Goal: Book appointment/travel/reservation: Book appointment/travel/reservation

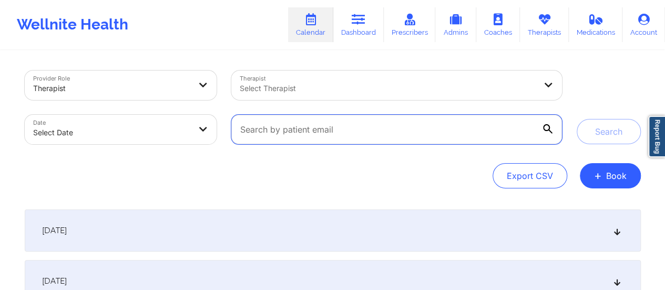
click at [397, 131] on input "text" at bounding box center [396, 129] width 330 height 29
paste input "[EMAIL_ADDRESS][DOMAIN_NAME]"
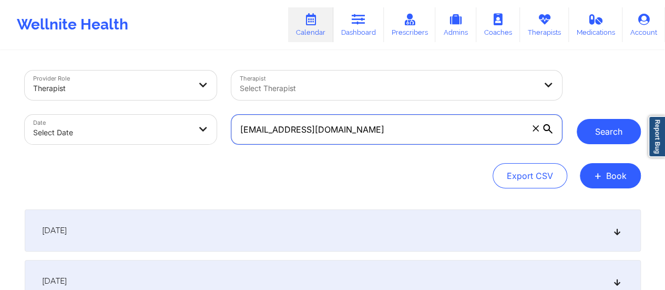
type input "[EMAIL_ADDRESS][DOMAIN_NAME]"
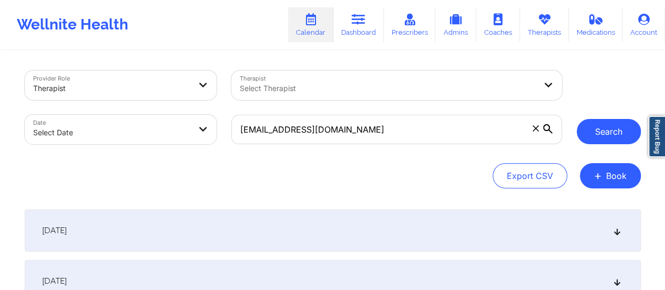
click at [609, 137] on button "Search" at bounding box center [609, 131] width 64 height 25
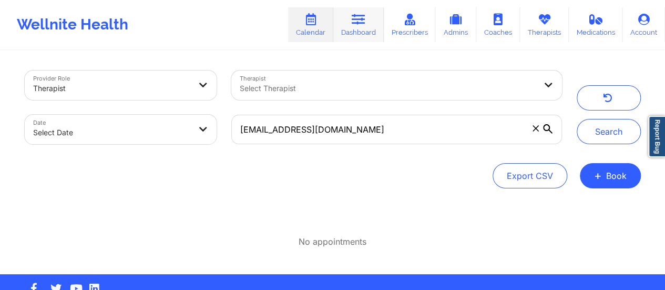
click at [365, 28] on link "Dashboard" at bounding box center [358, 24] width 50 height 35
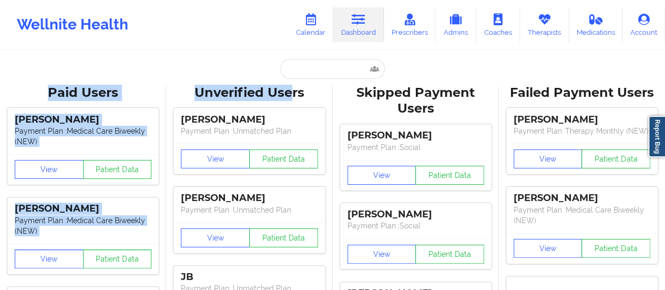
drag, startPoint x: 291, startPoint y: 82, endPoint x: 301, endPoint y: 74, distance: 12.8
click at [301, 74] on input "text" at bounding box center [332, 69] width 104 height 20
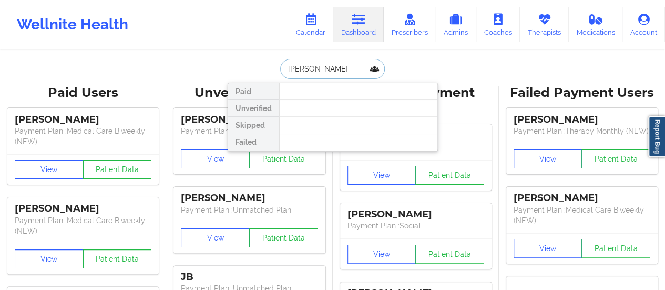
type input "[PERSON_NAME]"
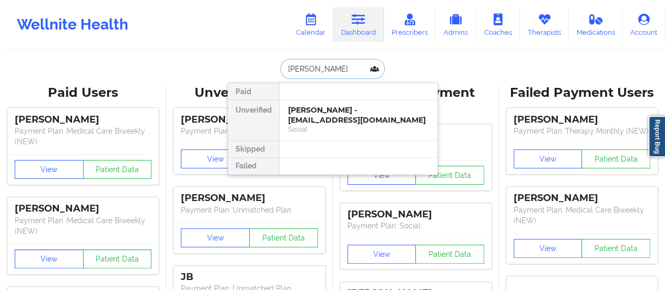
click at [318, 109] on div "[PERSON_NAME] - [EMAIL_ADDRESS][DOMAIN_NAME]" at bounding box center [358, 114] width 141 height 19
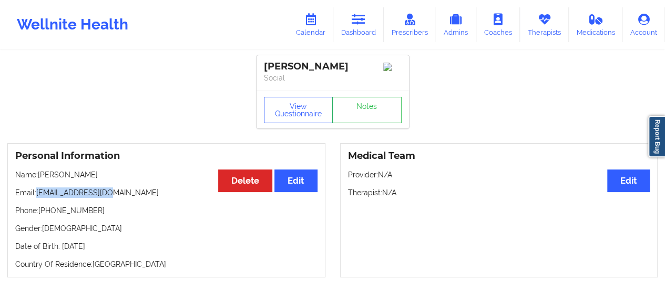
drag, startPoint x: 38, startPoint y: 192, endPoint x: 131, endPoint y: 192, distance: 93.1
click at [131, 192] on p "Email: [EMAIL_ADDRESS][DOMAIN_NAME]" at bounding box center [166, 192] width 302 height 11
copy p "[EMAIL_ADDRESS][DOMAIN_NAME]"
click at [324, 23] on link "Calendar" at bounding box center [310, 24] width 45 height 35
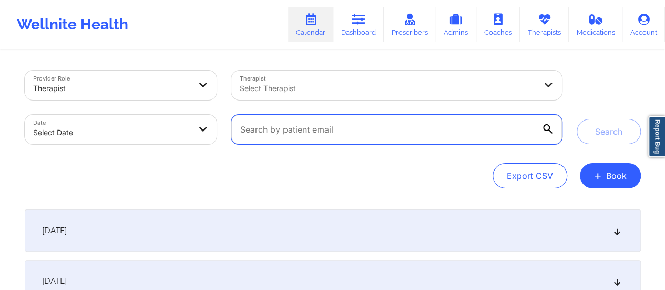
click at [393, 129] on input "text" at bounding box center [396, 129] width 330 height 29
paste input "[EMAIL_ADDRESS][DOMAIN_NAME]"
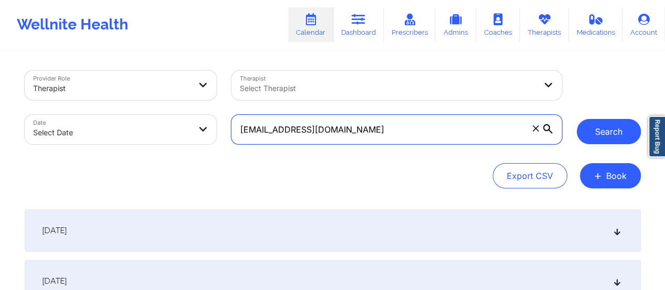
type input "[EMAIL_ADDRESS][DOMAIN_NAME]"
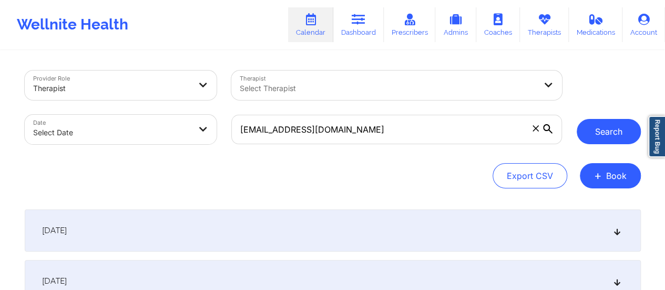
click at [601, 129] on button "Search" at bounding box center [609, 131] width 64 height 25
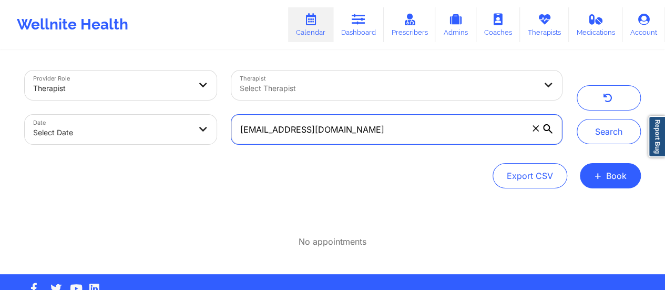
click at [239, 129] on input "[EMAIL_ADDRESS][DOMAIN_NAME]" at bounding box center [396, 129] width 330 height 29
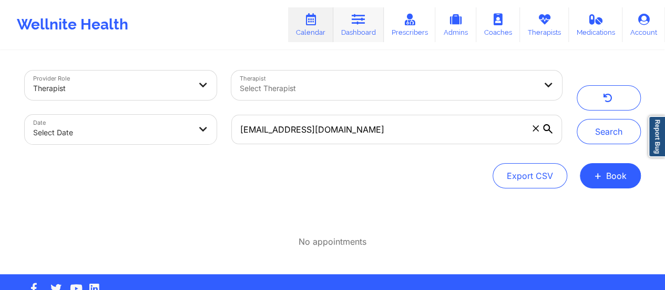
click at [363, 18] on icon at bounding box center [359, 20] width 14 height 12
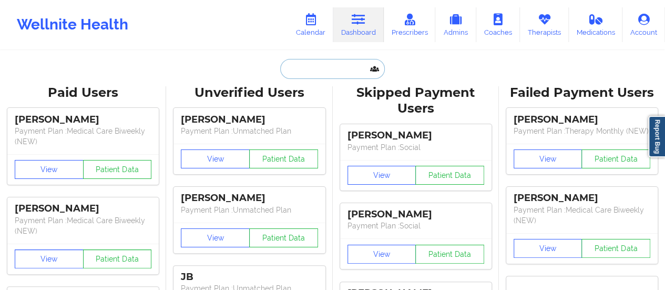
click at [325, 66] on input "text" at bounding box center [332, 69] width 104 height 20
paste input "[EMAIL_ADDRESS][DOMAIN_NAME]"
type input "[EMAIL_ADDRESS][DOMAIN_NAME]"
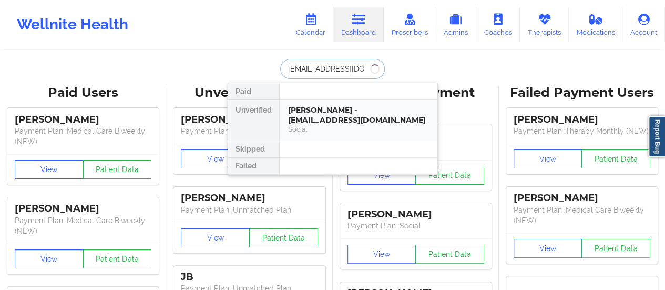
click at [320, 125] on div "Social" at bounding box center [358, 129] width 141 height 9
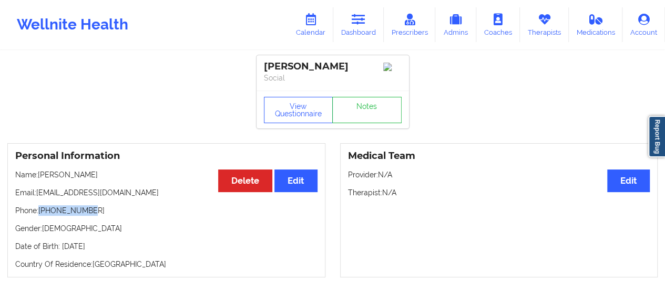
drag, startPoint x: 89, startPoint y: 215, endPoint x: 41, endPoint y: 214, distance: 48.4
click at [41, 214] on p "Phone: [PHONE_NUMBER]" at bounding box center [166, 210] width 302 height 11
copy p "[PHONE_NUMBER]"
click at [306, 27] on link "Calendar" at bounding box center [310, 24] width 45 height 35
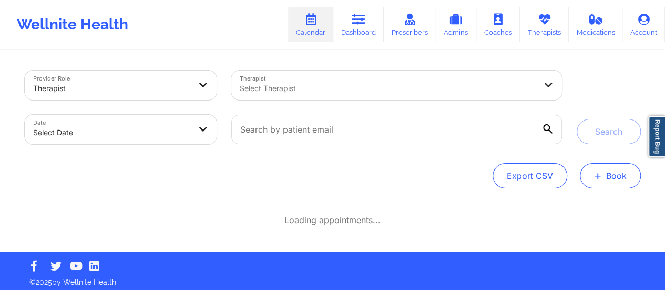
click at [601, 165] on button "+ Book" at bounding box center [610, 175] width 61 height 25
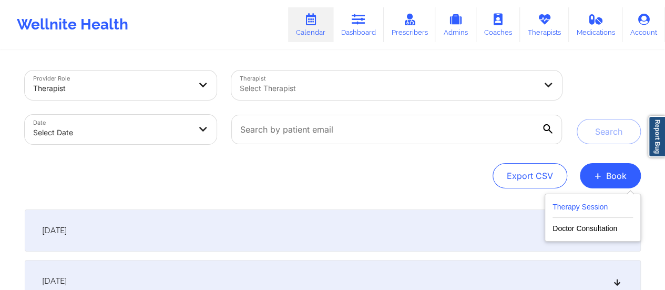
click at [594, 208] on button "Therapy Session" at bounding box center [593, 208] width 80 height 17
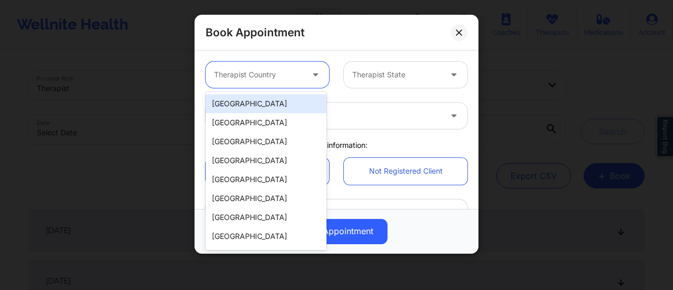
click at [290, 67] on div "Therapist Country" at bounding box center [255, 75] width 98 height 26
click at [258, 100] on div "[GEOGRAPHIC_DATA]" at bounding box center [266, 103] width 121 height 19
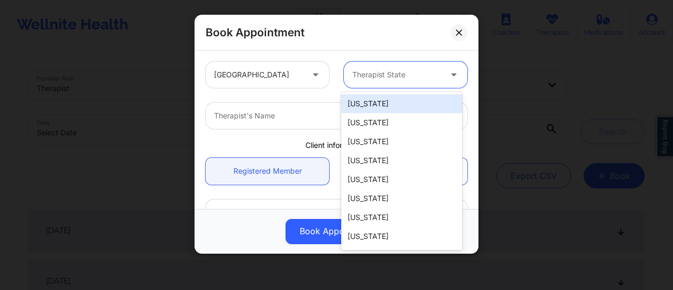
click at [411, 69] on div at bounding box center [396, 74] width 89 height 13
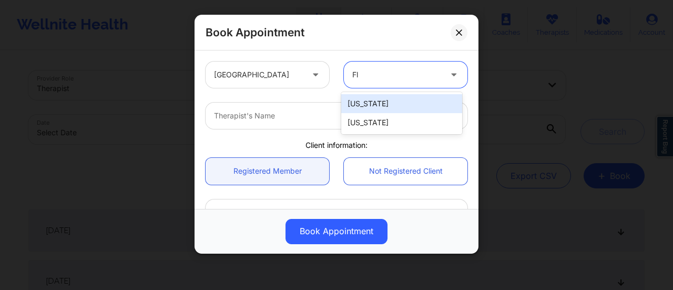
type input "Flo"
click at [406, 104] on div "[US_STATE]" at bounding box center [401, 103] width 121 height 19
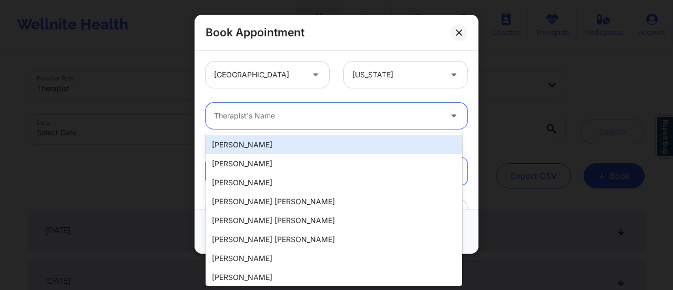
click at [270, 117] on div at bounding box center [327, 115] width 227 height 13
paste input "[PERSON_NAME]"
type input "[PERSON_NAME]"
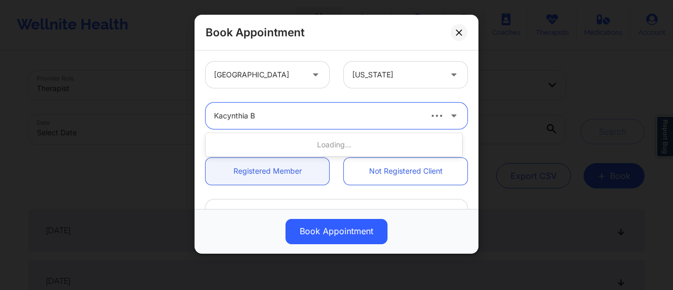
type input "Kacynthia Br"
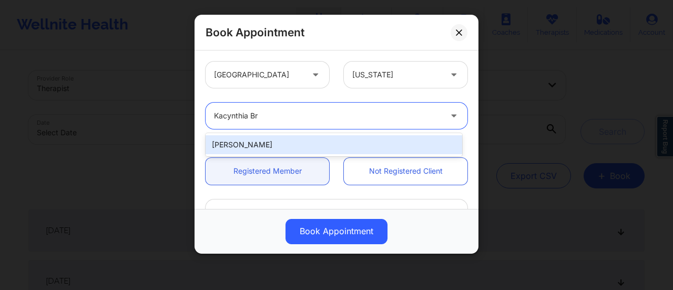
click at [332, 143] on div "[PERSON_NAME]" at bounding box center [334, 144] width 257 height 19
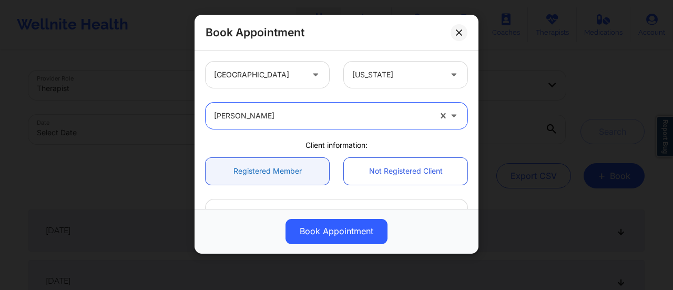
click at [290, 175] on link "Registered Member" at bounding box center [268, 171] width 124 height 27
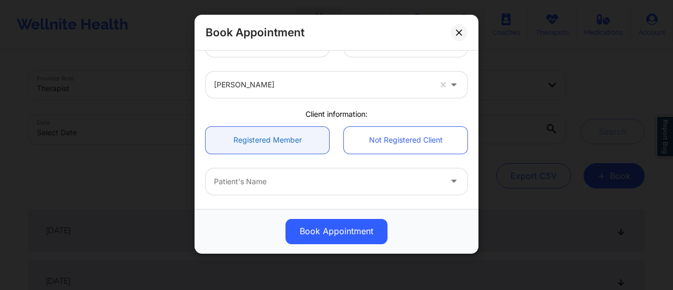
scroll to position [34, 0]
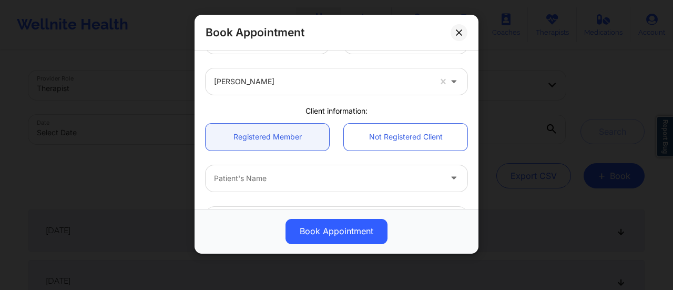
click at [262, 182] on div at bounding box center [327, 178] width 227 height 13
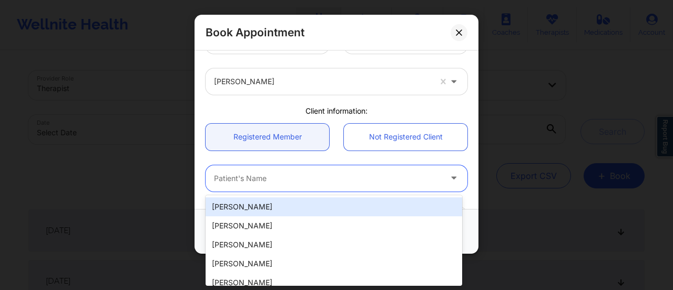
paste input "[PERSON_NAME]"
type input "[PERSON_NAME]"
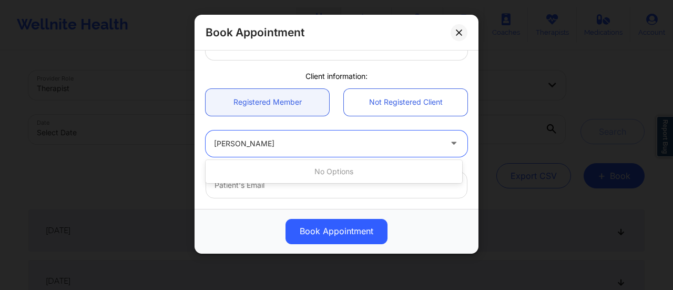
scroll to position [70, 0]
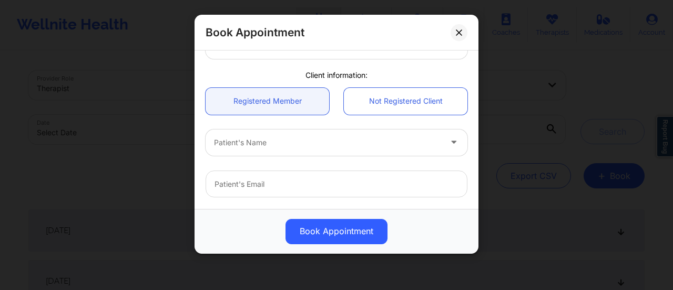
click at [386, 118] on div "Registered Member Not Registered Client" at bounding box center [336, 101] width 277 height 42
click at [394, 107] on link "Not Registered Client" at bounding box center [406, 101] width 124 height 27
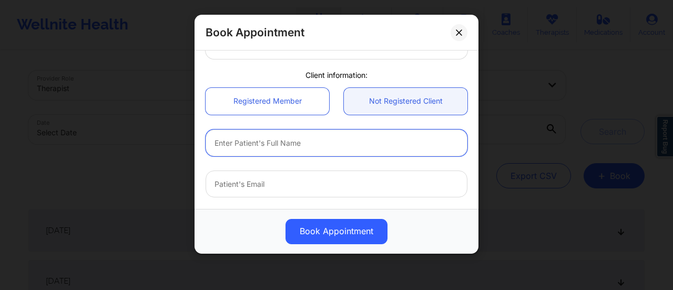
click at [272, 148] on input "text" at bounding box center [337, 142] width 262 height 27
paste input "[PERSON_NAME]"
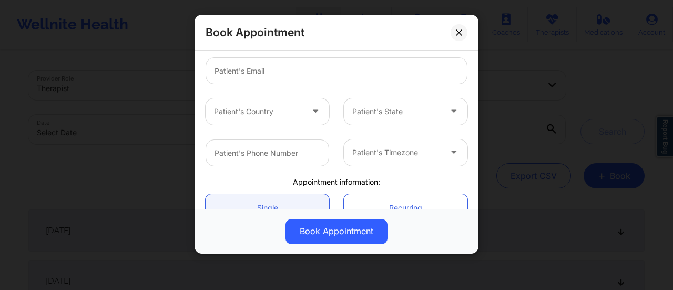
scroll to position [184, 0]
type input "[PERSON_NAME]"
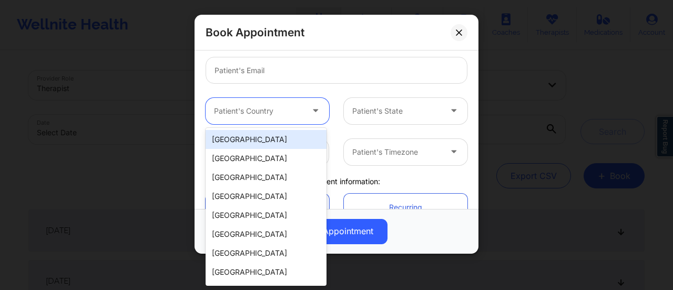
click at [283, 116] on div at bounding box center [258, 111] width 89 height 13
click at [247, 138] on div "[GEOGRAPHIC_DATA]" at bounding box center [266, 139] width 121 height 19
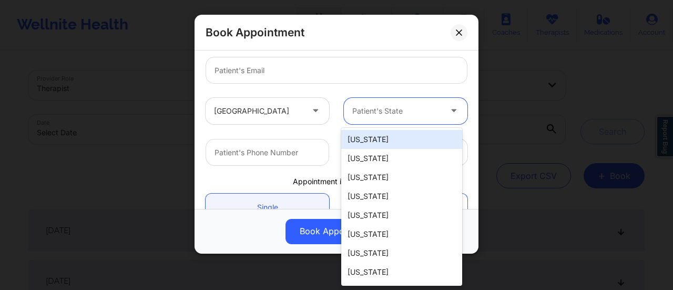
click at [414, 117] on div "Patient's State" at bounding box center [393, 111] width 98 height 26
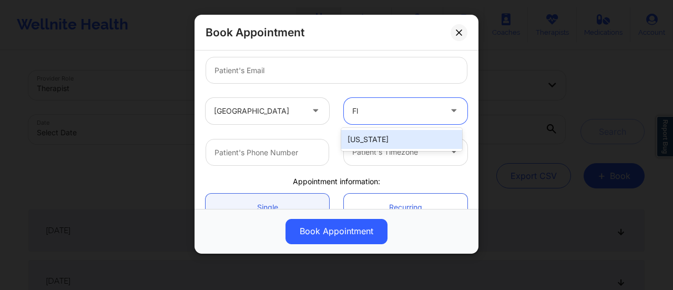
type input "Flo"
click at [386, 133] on div "[US_STATE]" at bounding box center [401, 139] width 121 height 19
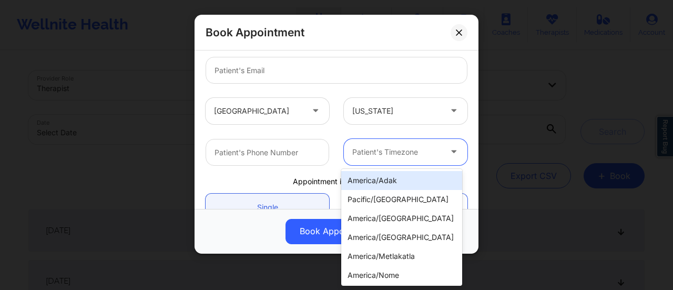
click at [385, 149] on div at bounding box center [396, 152] width 89 height 13
type input "New"
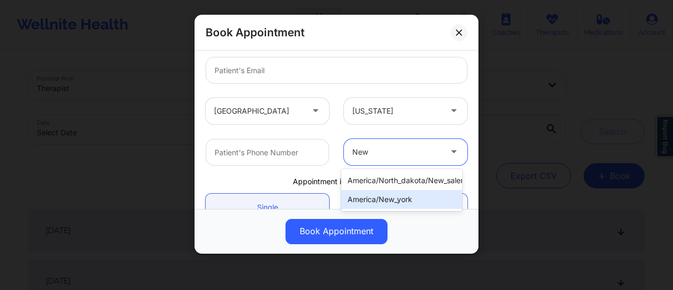
click at [398, 204] on div "america/new_york" at bounding box center [401, 199] width 121 height 19
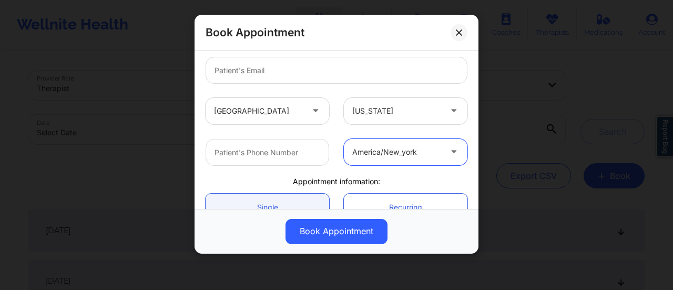
scroll to position [288, 0]
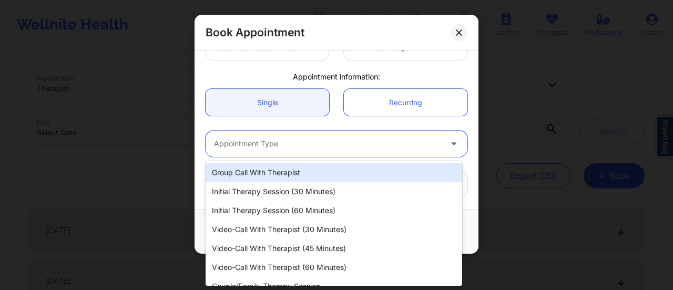
click at [277, 138] on div at bounding box center [327, 143] width 227 height 13
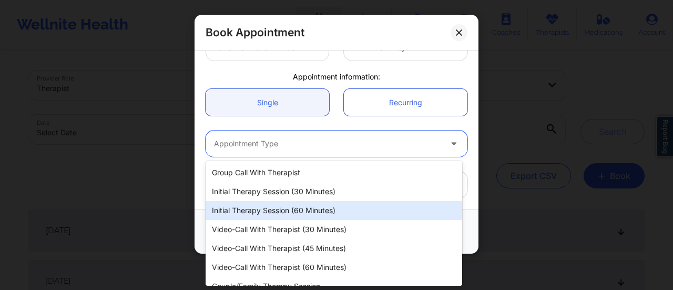
click at [304, 211] on div "Initial Therapy Session (60 minutes)" at bounding box center [334, 210] width 257 height 19
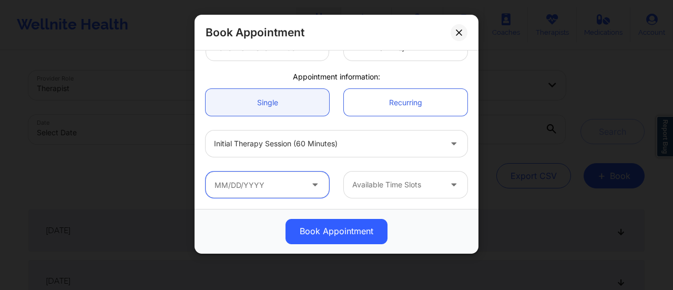
click at [292, 185] on input "text" at bounding box center [268, 184] width 124 height 26
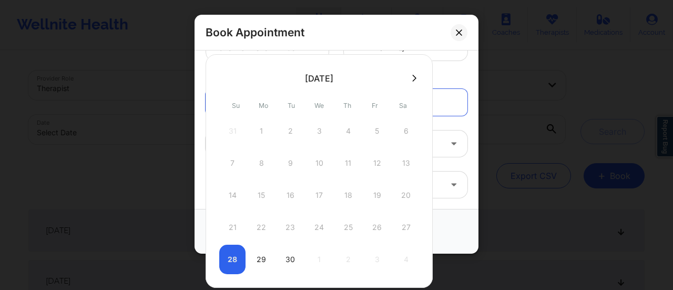
drag, startPoint x: 405, startPoint y: 78, endPoint x: 413, endPoint y: 77, distance: 8.6
click at [413, 77] on div at bounding box center [319, 78] width 227 height 16
click at [413, 77] on icon at bounding box center [414, 78] width 4 height 8
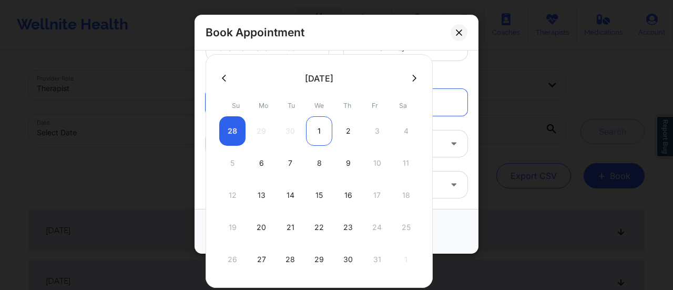
click at [314, 126] on div "1" at bounding box center [319, 130] width 26 height 29
type input "[DATE]"
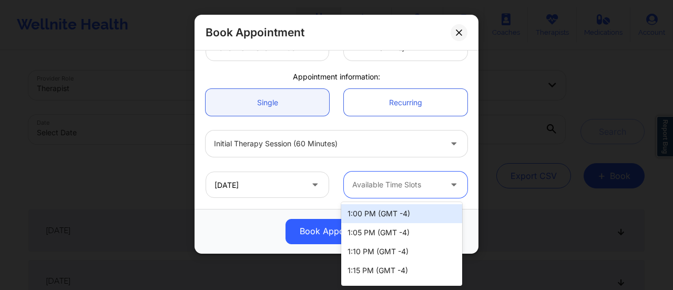
click at [381, 181] on div at bounding box center [396, 184] width 89 height 13
click at [386, 188] on div at bounding box center [396, 184] width 89 height 13
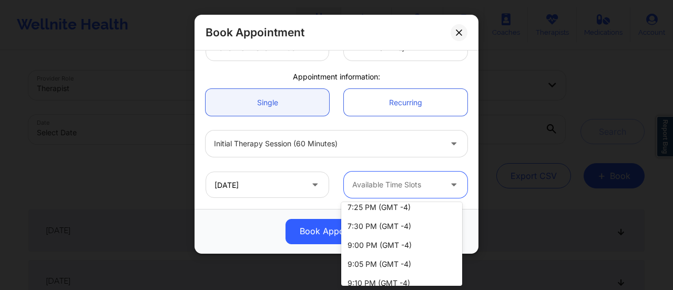
scroll to position [1463, 0]
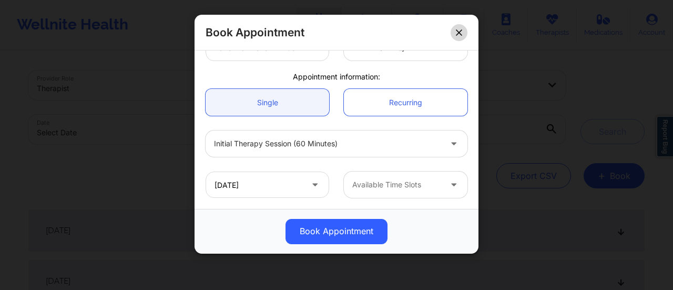
click at [458, 30] on icon at bounding box center [459, 32] width 6 height 6
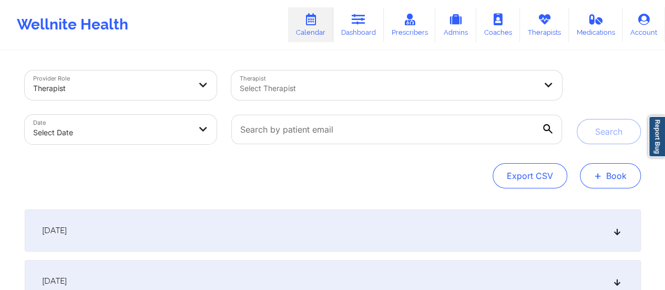
click at [624, 181] on button "+ Book" at bounding box center [610, 175] width 61 height 25
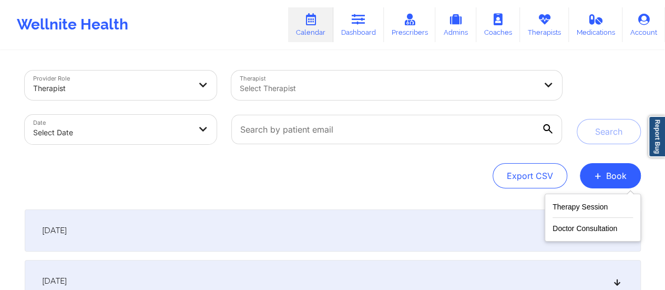
click at [569, 198] on div "Therapy Session Doctor Consultation" at bounding box center [593, 218] width 96 height 48
click at [566, 210] on button "Therapy Session" at bounding box center [593, 208] width 80 height 17
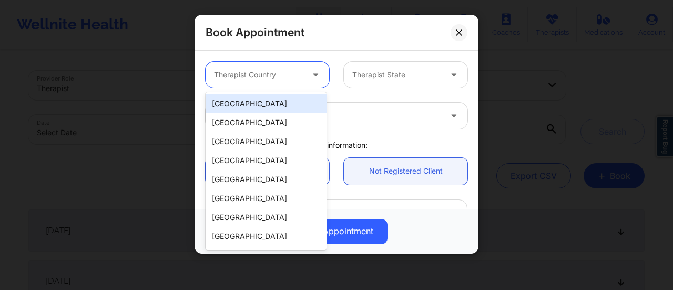
drag, startPoint x: 230, startPoint y: 72, endPoint x: 250, endPoint y: 91, distance: 27.1
click at [250, 91] on div "9 results available. Use Up and Down to choose options, press Enter to select t…" at bounding box center [336, 74] width 277 height 41
click at [247, 108] on div "[GEOGRAPHIC_DATA]" at bounding box center [266, 103] width 121 height 19
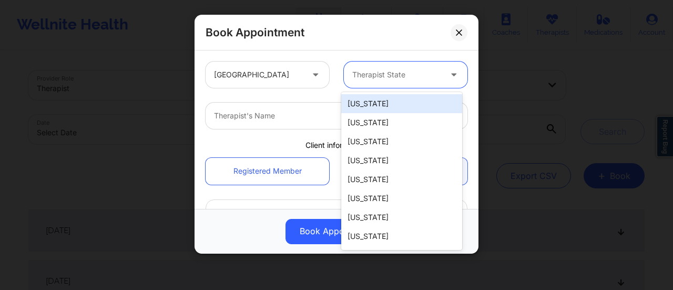
click at [401, 73] on div at bounding box center [396, 74] width 89 height 13
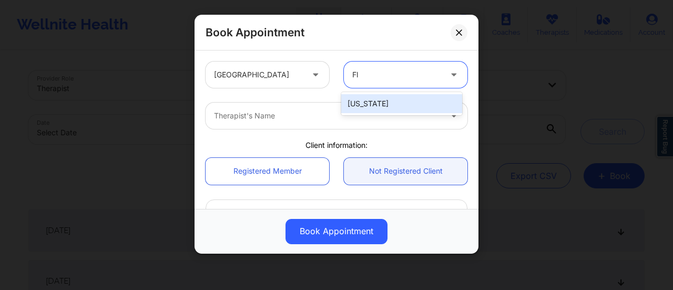
type input "Flo"
click at [401, 96] on div "[US_STATE]" at bounding box center [401, 103] width 121 height 19
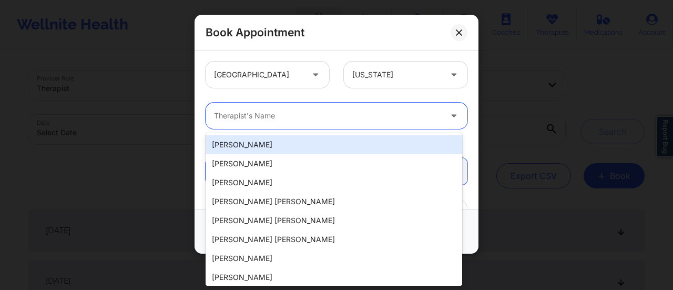
click at [321, 107] on div "Therapist's Name" at bounding box center [324, 116] width 237 height 26
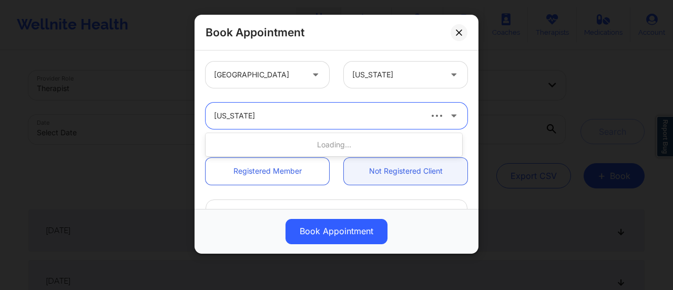
type input "[US_STATE][PERSON_NAME]"
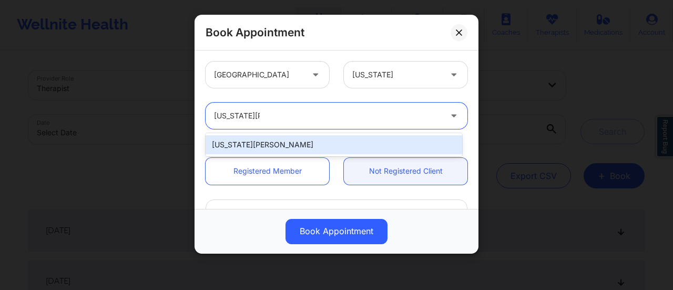
click at [291, 148] on div "[US_STATE][PERSON_NAME]" at bounding box center [334, 144] width 257 height 19
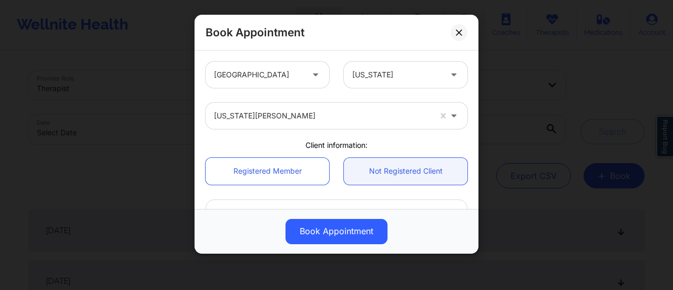
click at [298, 187] on div "Registered Member Not Registered Client" at bounding box center [336, 171] width 277 height 42
click at [297, 181] on link "Registered Member" at bounding box center [268, 171] width 124 height 27
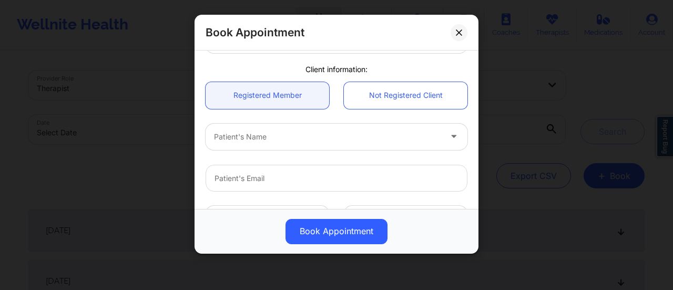
scroll to position [76, 0]
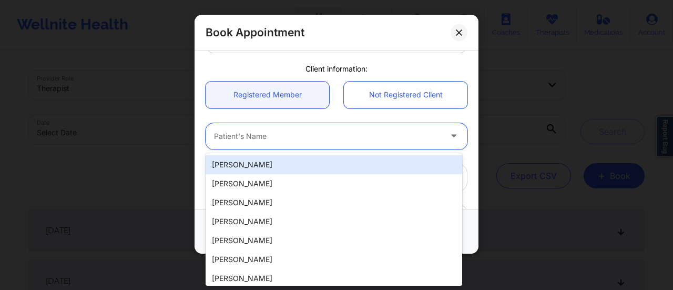
click at [299, 137] on div at bounding box center [327, 136] width 227 height 13
paste input "[PERSON_NAME]"
type input "[PERSON_NAME]"
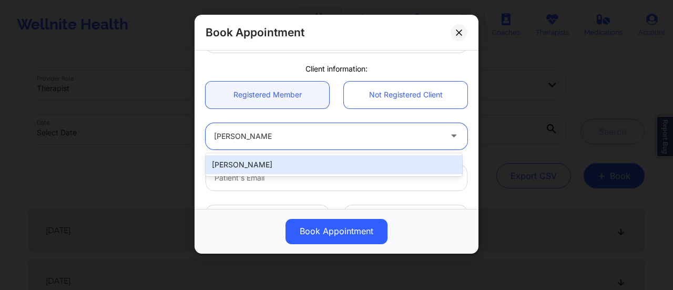
click at [306, 167] on div "[PERSON_NAME]" at bounding box center [334, 164] width 257 height 19
type input "[EMAIL_ADDRESS][DOMAIN_NAME]"
type input "[PHONE_NUMBER]"
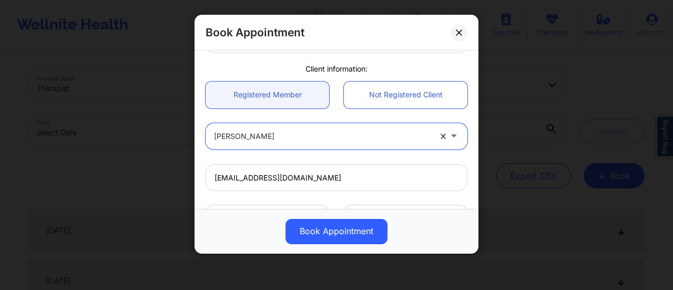
scroll to position [288, 0]
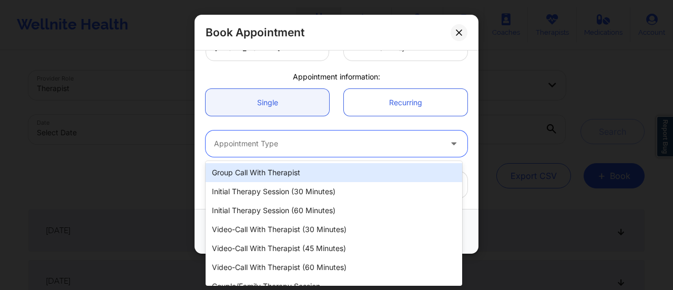
click at [282, 138] on div at bounding box center [327, 143] width 227 height 13
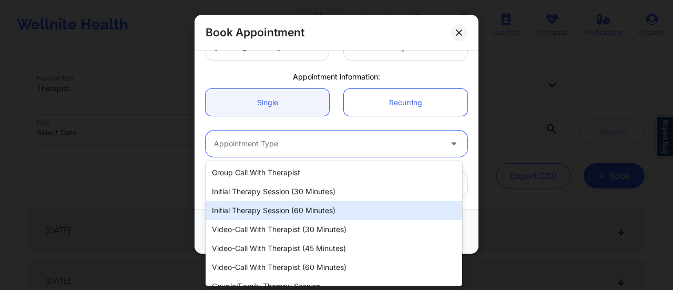
click at [292, 207] on div "Initial Therapy Session (60 minutes)" at bounding box center [334, 210] width 257 height 19
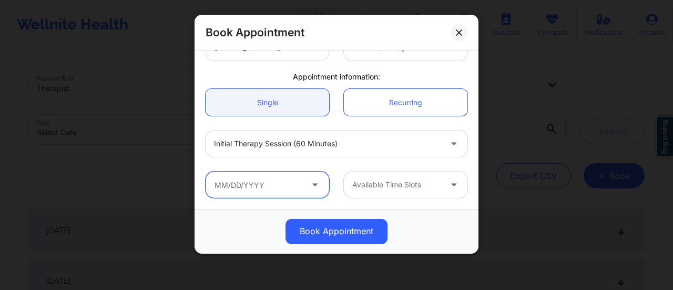
click at [270, 176] on input "text" at bounding box center [268, 184] width 124 height 26
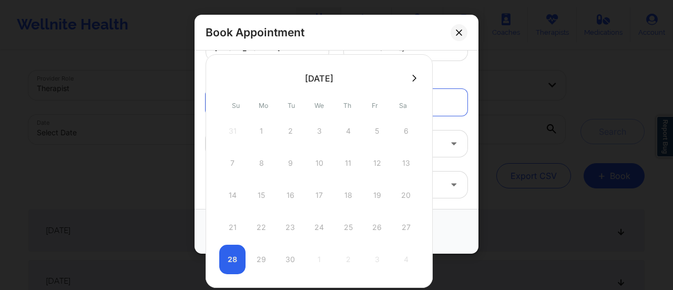
click at [412, 77] on icon at bounding box center [414, 78] width 4 height 8
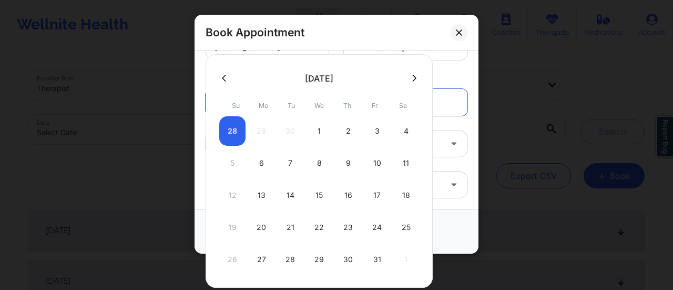
click at [224, 74] on button at bounding box center [224, 78] width 11 height 9
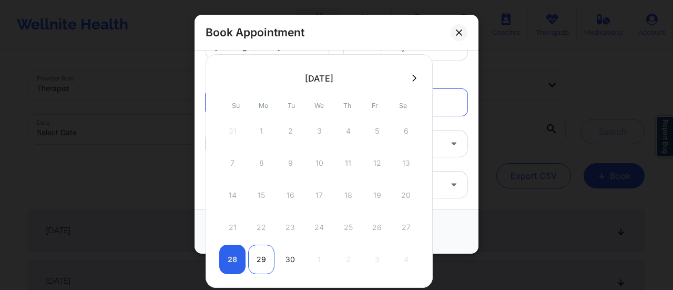
click at [263, 261] on div "29" at bounding box center [261, 259] width 26 height 29
type input "[DATE]"
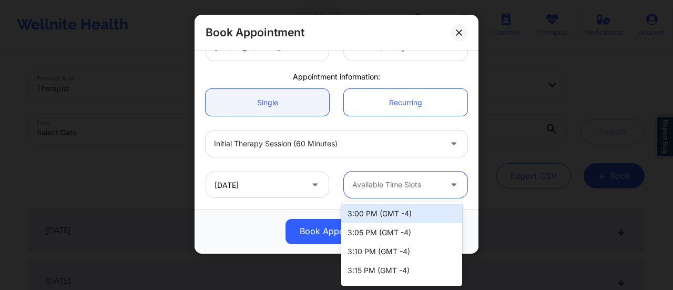
click at [415, 180] on div at bounding box center [396, 184] width 89 height 13
click at [390, 187] on div at bounding box center [396, 184] width 89 height 13
click at [404, 213] on div "3:00 PM (GMT -4)" at bounding box center [401, 213] width 121 height 19
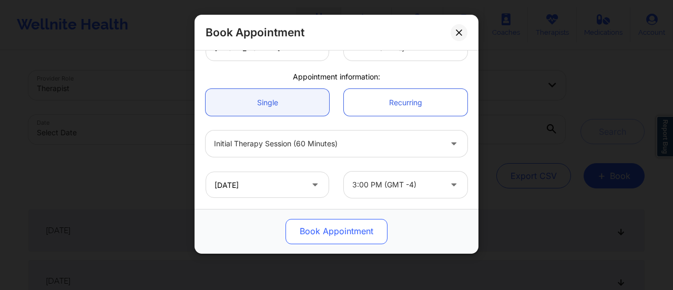
click at [343, 225] on button "Book Appointment" at bounding box center [337, 231] width 102 height 25
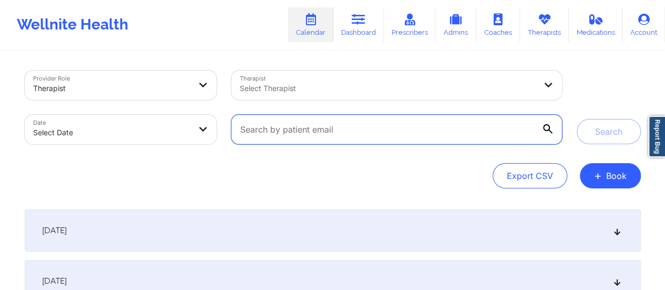
click at [409, 120] on input "text" at bounding box center [396, 129] width 330 height 29
click at [409, 120] on input "zz" at bounding box center [396, 129] width 330 height 29
type input "z"
click at [409, 120] on input "text" at bounding box center [396, 129] width 330 height 29
paste input "[EMAIL_ADDRESS][DOMAIN_NAME]"
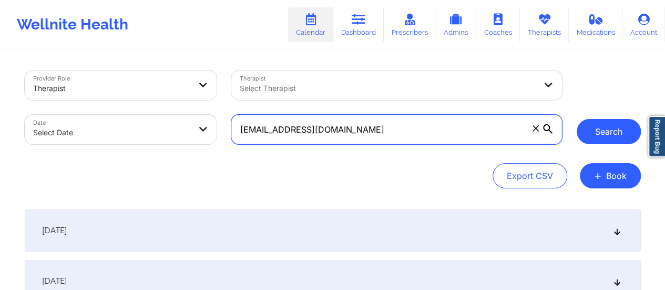
type input "[EMAIL_ADDRESS][DOMAIN_NAME]"
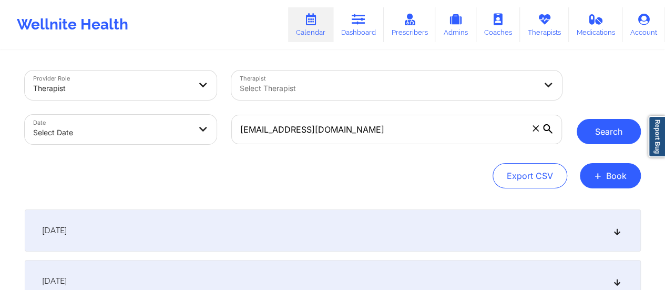
click at [622, 133] on button "Search" at bounding box center [609, 131] width 64 height 25
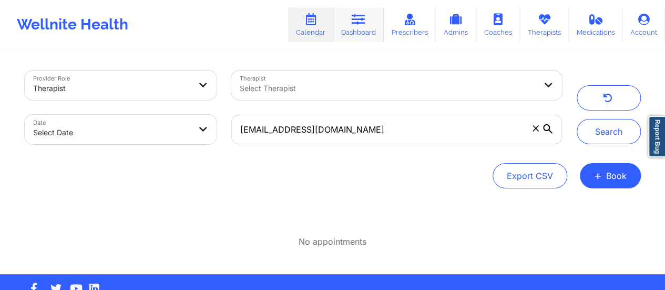
click at [367, 31] on link "Dashboard" at bounding box center [358, 24] width 50 height 35
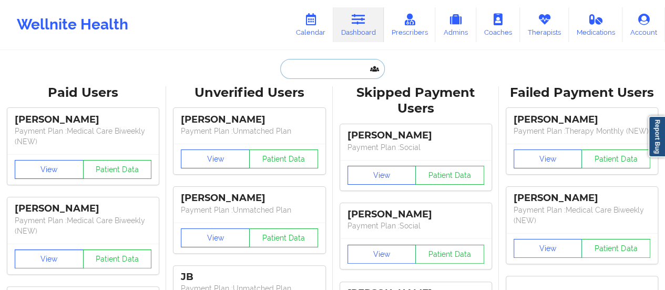
click at [311, 63] on input "text" at bounding box center [332, 69] width 104 height 20
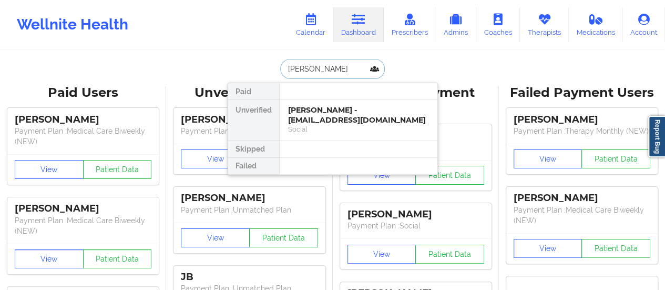
type input "[PERSON_NAME] H"
click at [333, 118] on div "[PERSON_NAME] - [EMAIL_ADDRESS][DOMAIN_NAME]" at bounding box center [358, 114] width 141 height 19
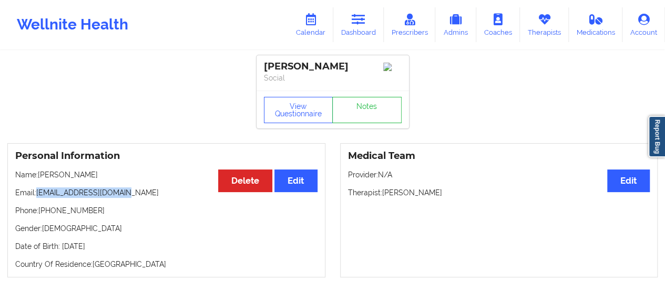
drag, startPoint x: 38, startPoint y: 197, endPoint x: 123, endPoint y: 194, distance: 85.3
click at [123, 194] on p "Email: [EMAIL_ADDRESS][DOMAIN_NAME]" at bounding box center [166, 192] width 302 height 11
copy p "[EMAIL_ADDRESS][DOMAIN_NAME]"
click at [321, 34] on link "Calendar" at bounding box center [310, 24] width 45 height 35
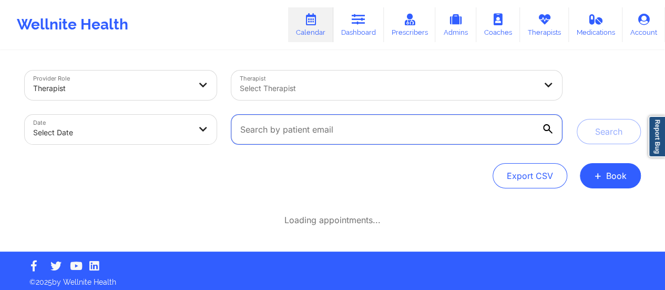
click at [488, 130] on input "text" at bounding box center [396, 129] width 330 height 29
paste input "[EMAIL_ADDRESS][DOMAIN_NAME]"
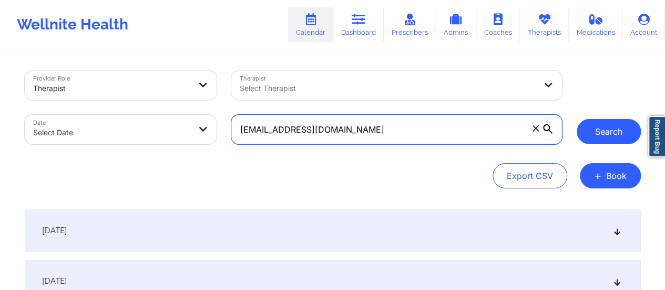
type input "[EMAIL_ADDRESS][DOMAIN_NAME]"
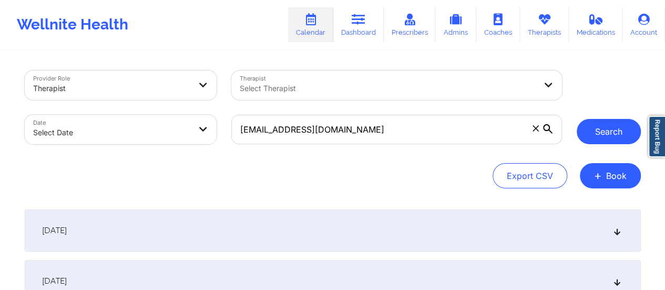
click at [621, 134] on button "Search" at bounding box center [609, 131] width 64 height 25
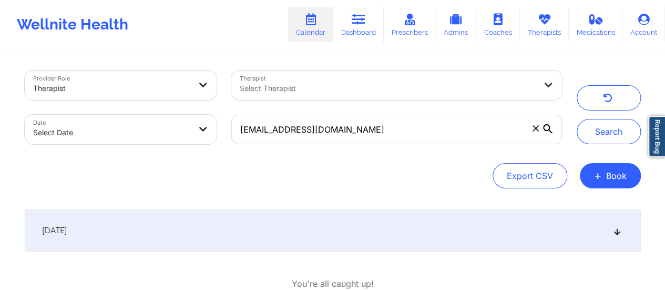
scroll to position [69, 0]
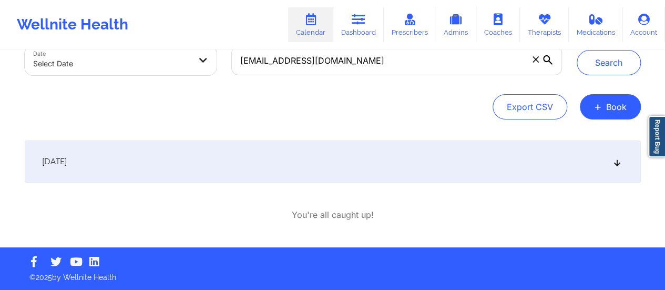
click at [368, 164] on div "[DATE]" at bounding box center [333, 161] width 616 height 42
